Goal: Information Seeking & Learning: Learn about a topic

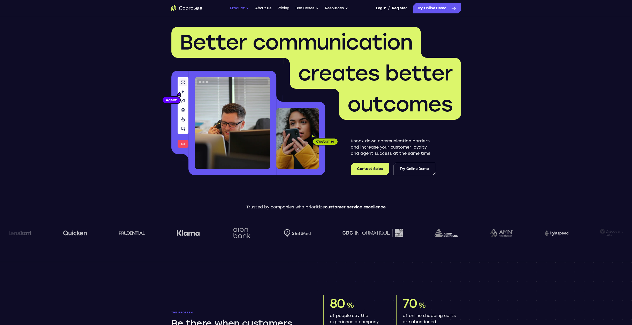
click at [247, 9] on button "Product" at bounding box center [239, 8] width 19 height 10
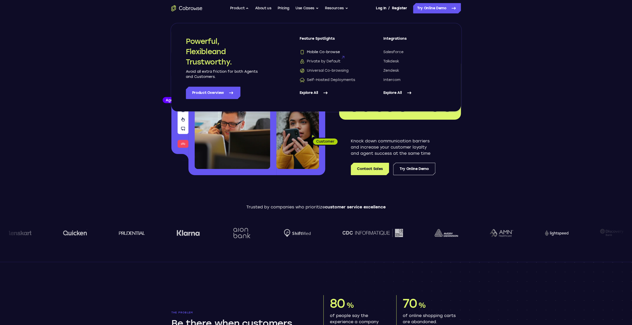
click at [324, 53] on span "Mobile Co-browse" at bounding box center [319, 52] width 40 height 5
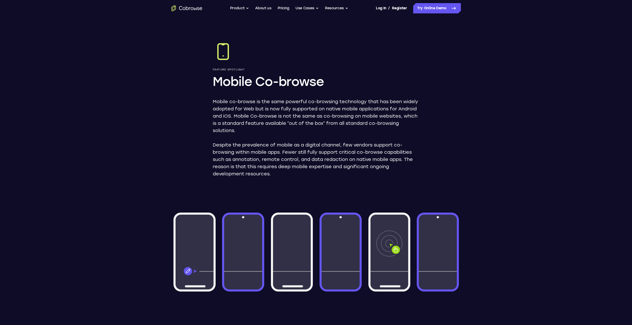
click at [172, 133] on div "Feature Spotlight Mobile Co-browse Mobile co-browse is the same powerful co-bro…" at bounding box center [316, 267] width 331 height 501
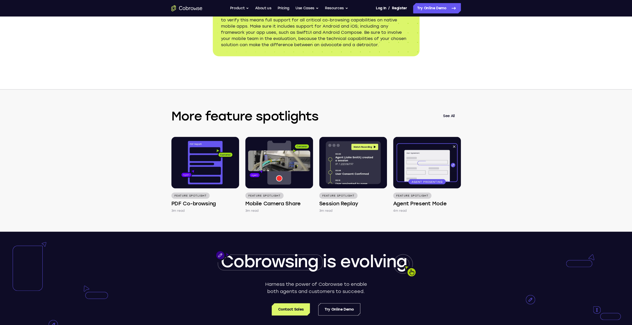
scroll to position [878, 0]
